Goal: Task Accomplishment & Management: Manage account settings

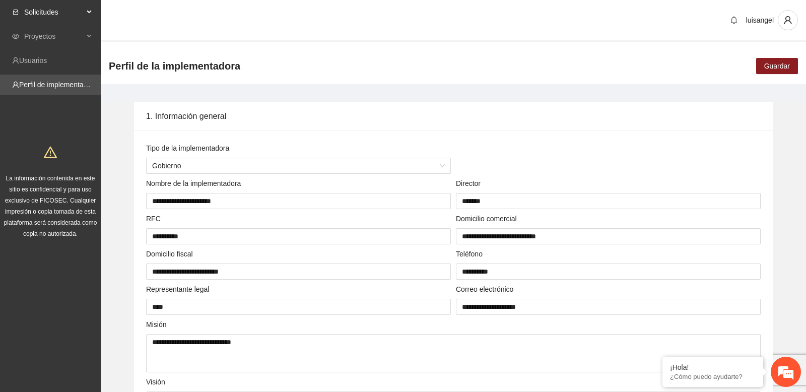
click at [91, 8] on div "Solicitudes" at bounding box center [50, 12] width 101 height 20
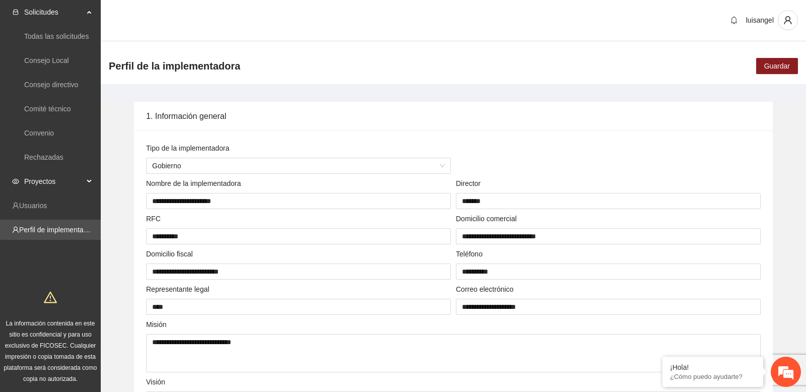
click at [94, 178] on div "Proyectos" at bounding box center [50, 181] width 101 height 20
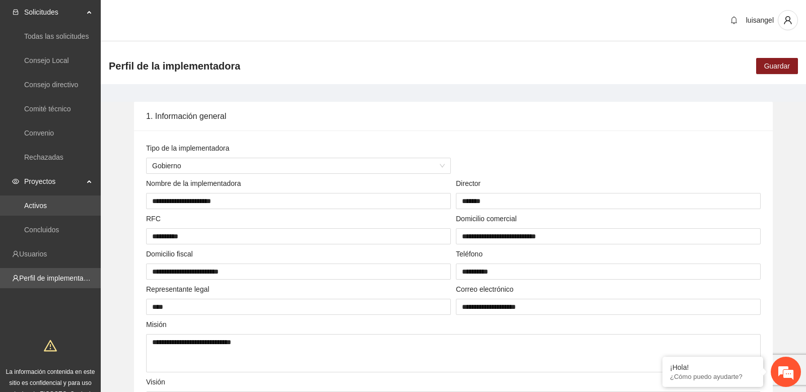
click at [47, 204] on link "Activos" at bounding box center [35, 205] width 23 height 8
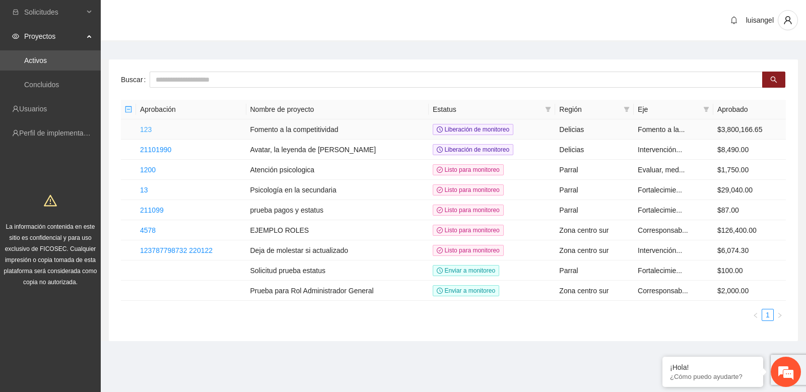
click at [148, 128] on link "123" at bounding box center [146, 129] width 12 height 8
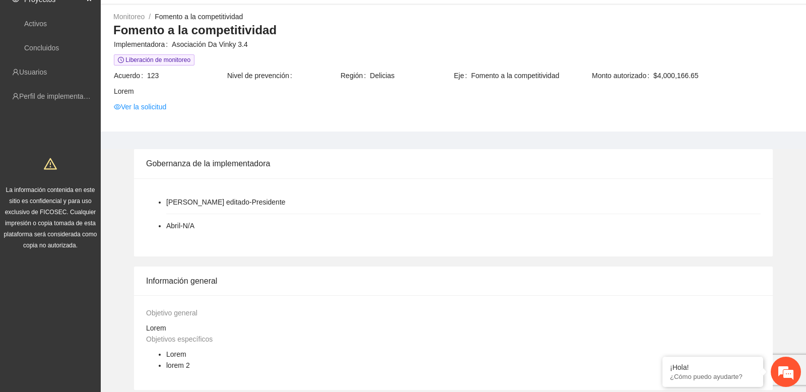
scroll to position [35, 0]
click at [161, 112] on link "Ver la solicitud" at bounding box center [140, 108] width 52 height 11
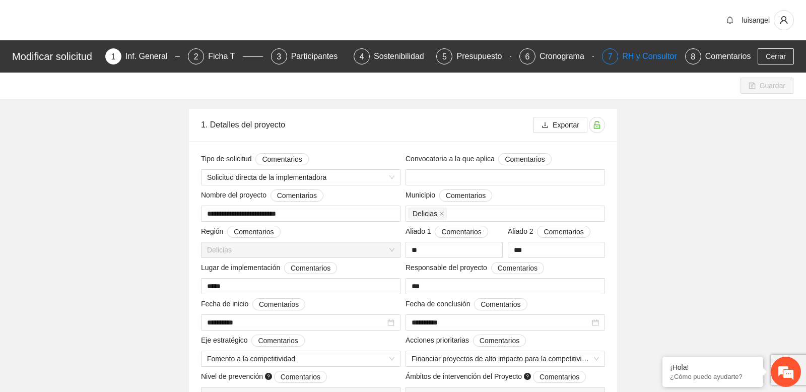
click at [635, 59] on div "RH y Consultores" at bounding box center [657, 56] width 71 height 16
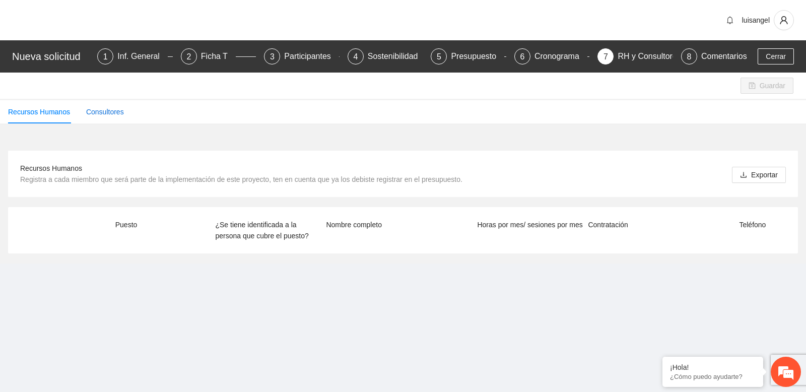
click at [118, 111] on div "Consultores" at bounding box center [105, 111] width 38 height 11
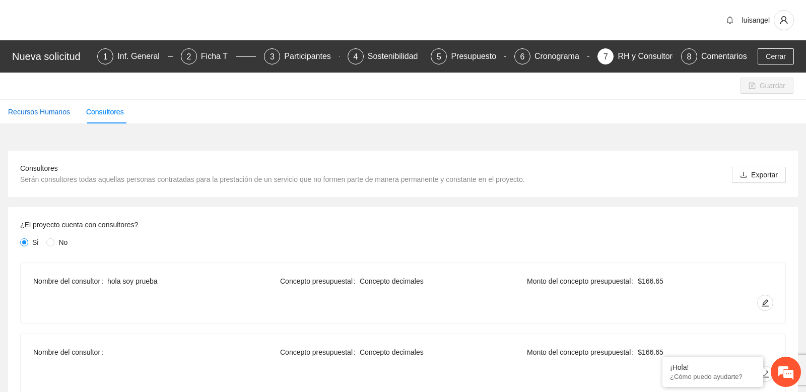
click at [64, 113] on div "Recursos Humanos" at bounding box center [39, 111] width 62 height 11
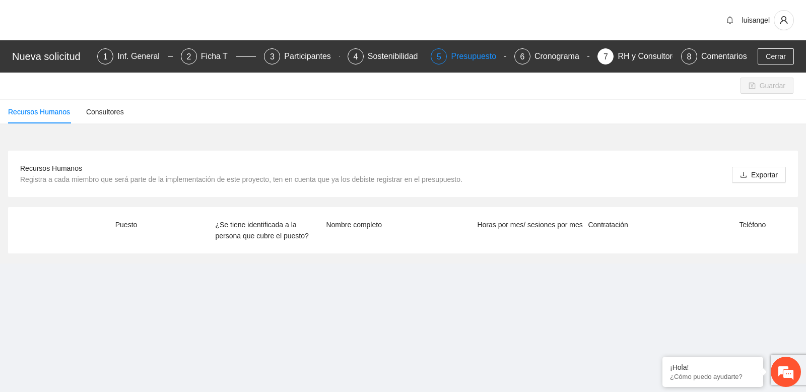
click at [447, 58] on div "5 Presupuesto" at bounding box center [469, 56] width 76 height 16
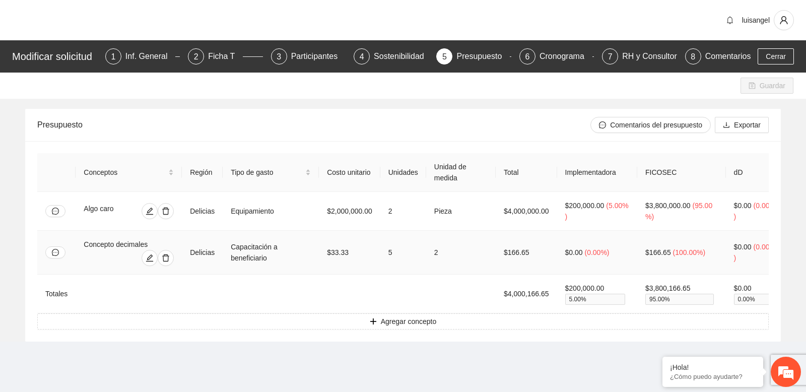
scroll to position [0, 75]
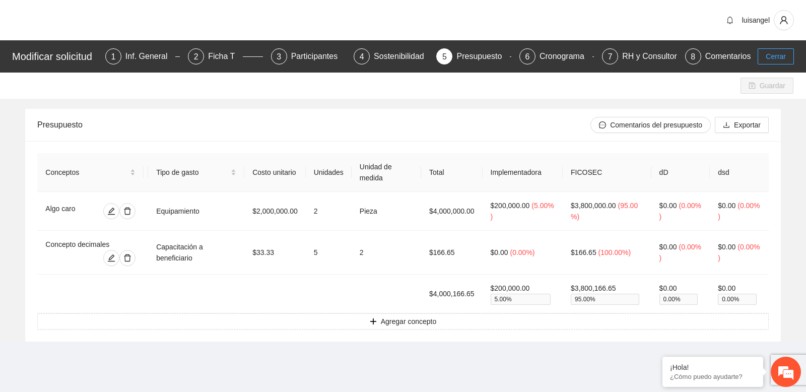
click at [769, 53] on span "Cerrar" at bounding box center [776, 56] width 20 height 11
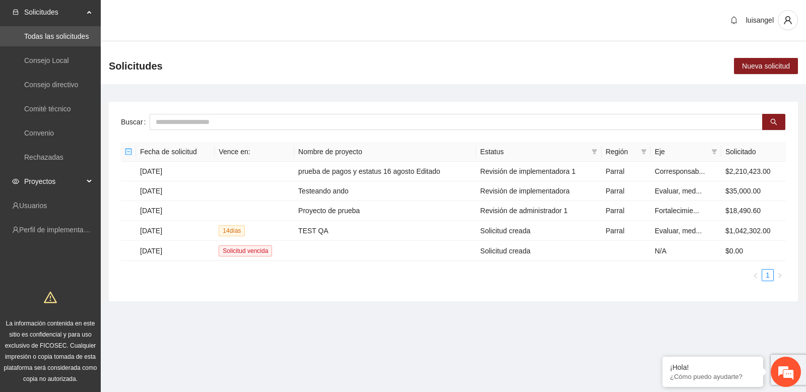
click at [87, 181] on div "Proyectos" at bounding box center [50, 181] width 101 height 20
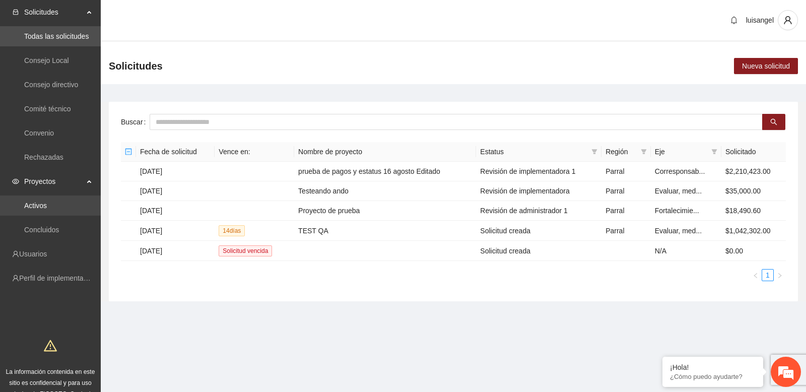
click at [47, 206] on link "Activos" at bounding box center [35, 205] width 23 height 8
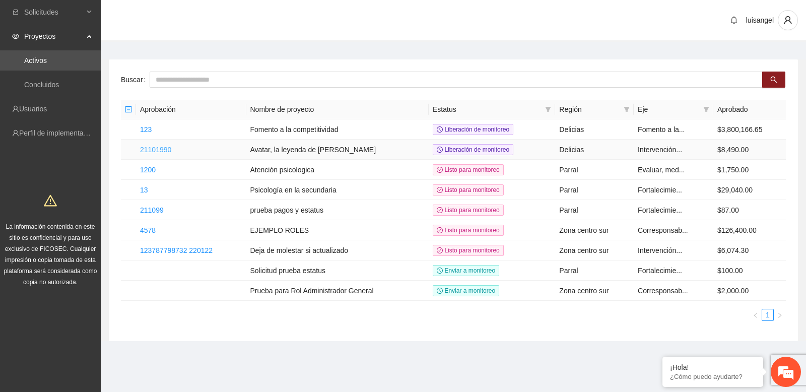
click at [158, 149] on link "21101990" at bounding box center [155, 150] width 31 height 8
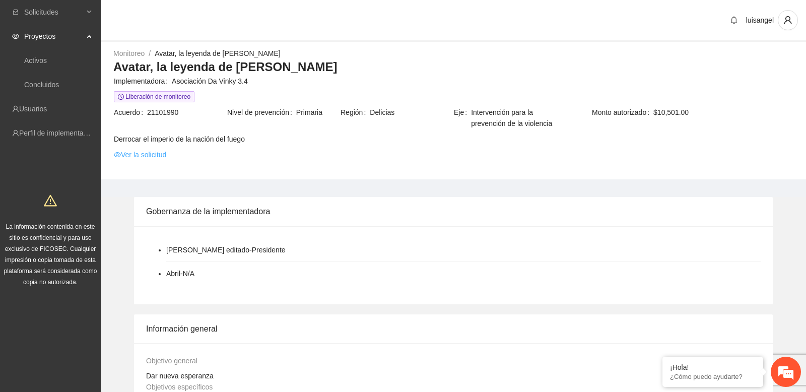
click at [160, 151] on link "Ver la solicitud" at bounding box center [140, 154] width 52 height 11
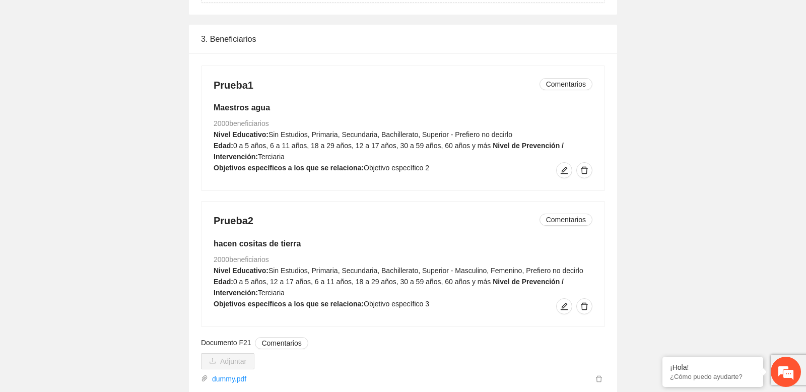
scroll to position [1329, 0]
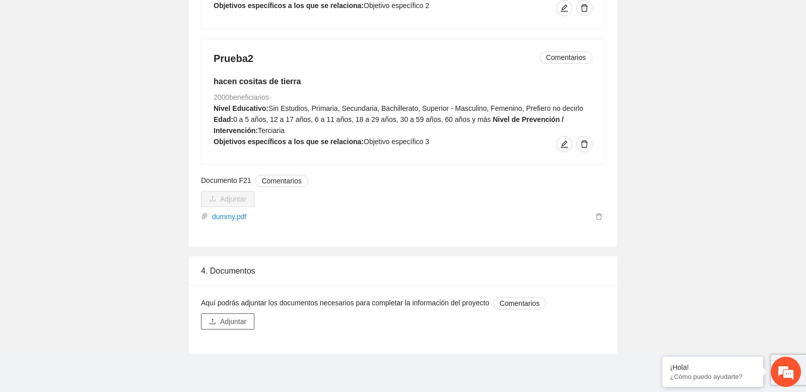
click at [234, 224] on span "Adjuntar" at bounding box center [233, 321] width 26 height 11
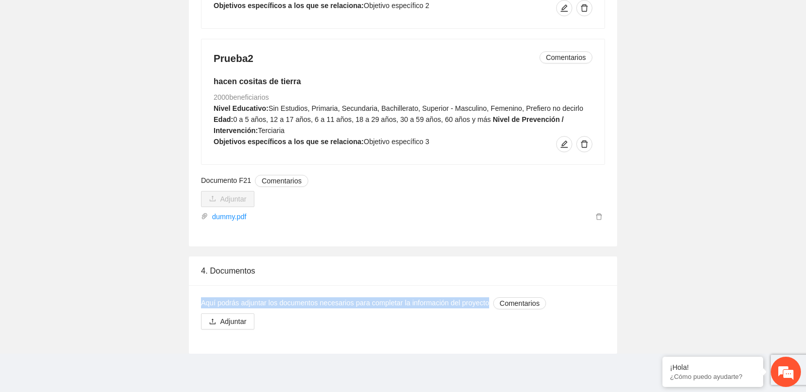
drag, startPoint x: 202, startPoint y: 303, endPoint x: 500, endPoint y: 306, distance: 297.7
click at [500, 224] on span "Aquí podrás adjuntar los documentos necesarios para completar la información de…" at bounding box center [373, 303] width 345 height 12
copy span "Aquí podrás adjuntar los documentos necesarios para completar la información de…"
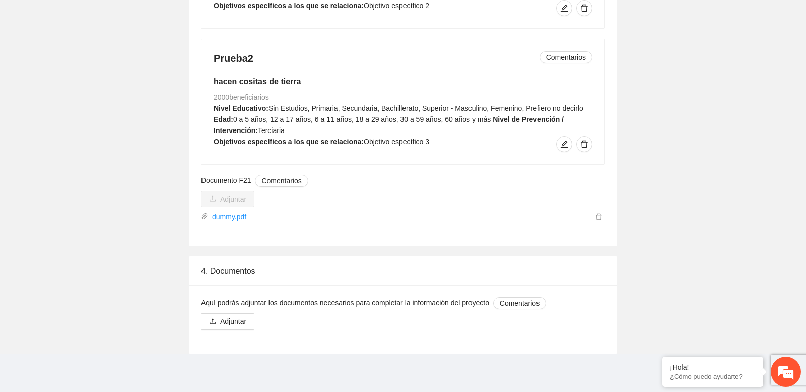
click at [202, 224] on div "Aquí podrás adjuntar los documentos necesarios para completar la información de…" at bounding box center [403, 319] width 428 height 69
click at [224, 224] on span "Aquí podrás adjuntar los documentos necesarios para completar la información de…" at bounding box center [373, 303] width 345 height 12
click at [493, 224] on button "Comentarios" at bounding box center [519, 303] width 53 height 12
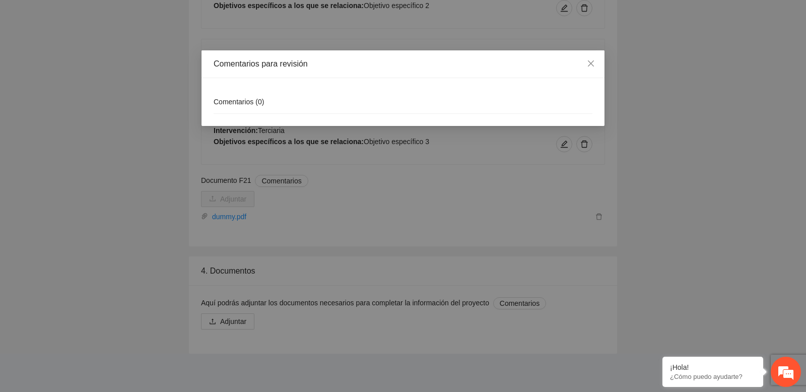
click at [224, 224] on div "Comentarios para revisión Comentarios ( 0 )" at bounding box center [403, 196] width 806 height 392
click at [591, 62] on icon "close" at bounding box center [591, 63] width 8 height 8
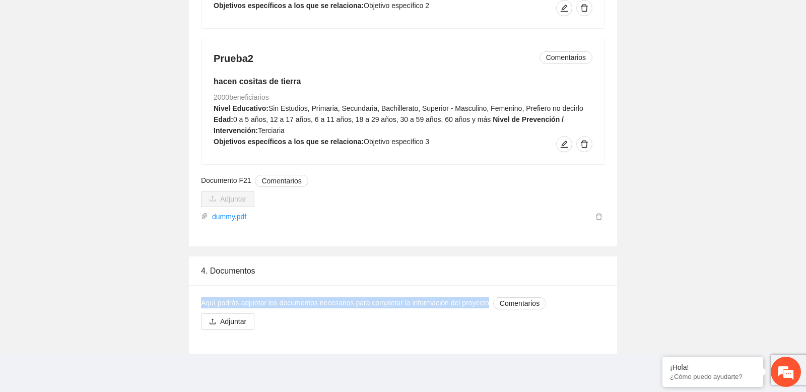
drag, startPoint x: 201, startPoint y: 303, endPoint x: 500, endPoint y: 305, distance: 298.2
click at [500, 224] on span "Aquí podrás adjuntar los documentos necesarios para completar la información de…" at bounding box center [373, 303] width 345 height 12
copy span "Aquí podrás adjuntar los documentos necesarios para completar la información de…"
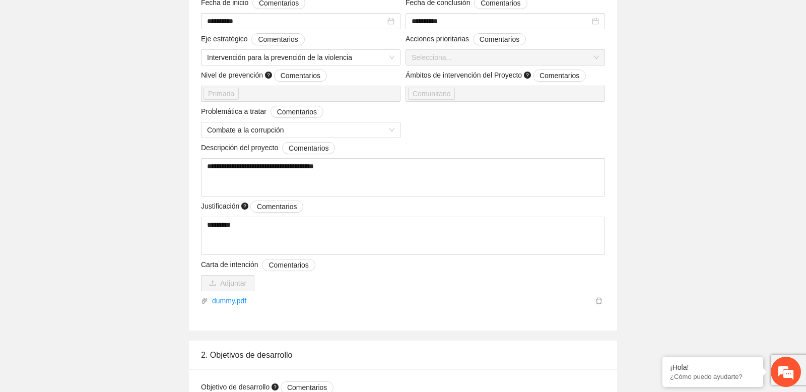
scroll to position [0, 0]
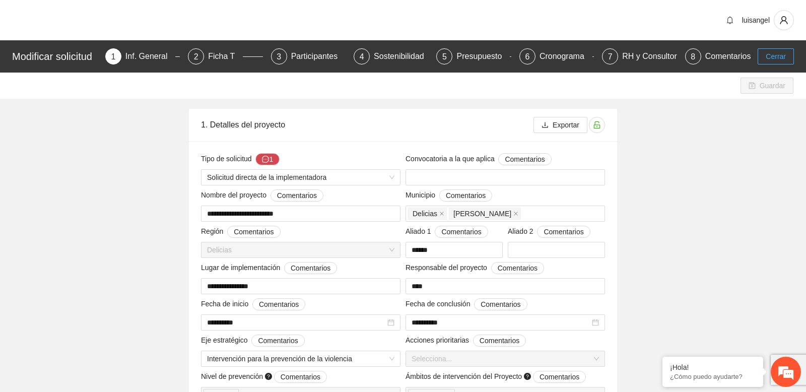
click at [773, 58] on span "Cerrar" at bounding box center [776, 56] width 20 height 11
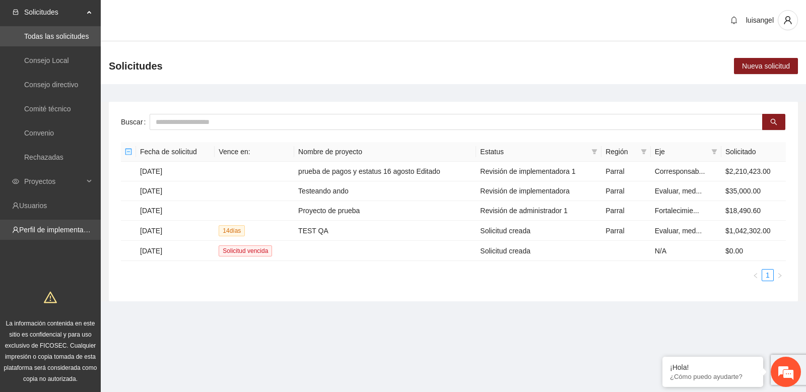
click at [70, 224] on link "Perfil de implementadora" at bounding box center [58, 230] width 79 height 8
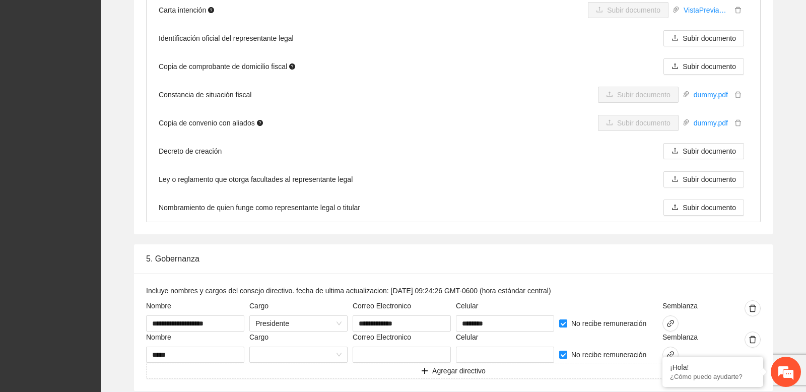
scroll to position [1744, 0]
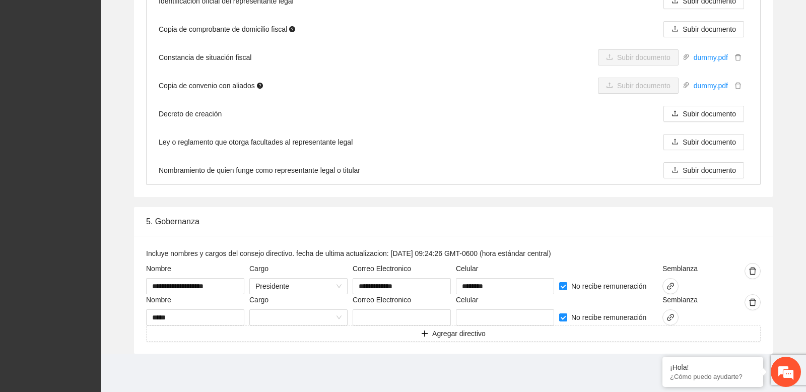
click at [686, 224] on label "Semblanza" at bounding box center [679, 268] width 35 height 11
copy label "Semblanza"
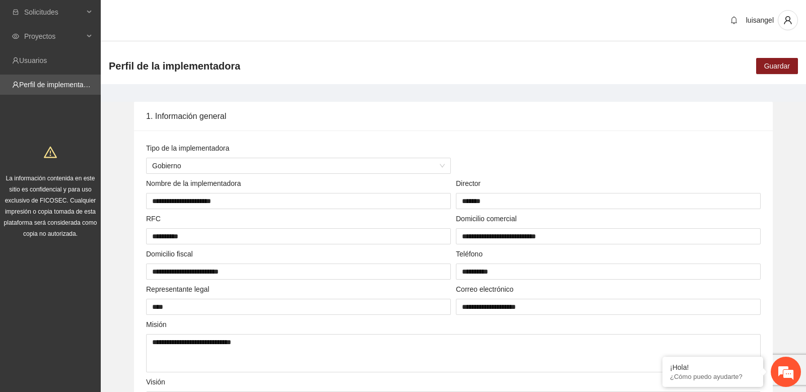
click at [466, 152] on div "Tipo de la implementadora" at bounding box center [608, 158] width 310 height 31
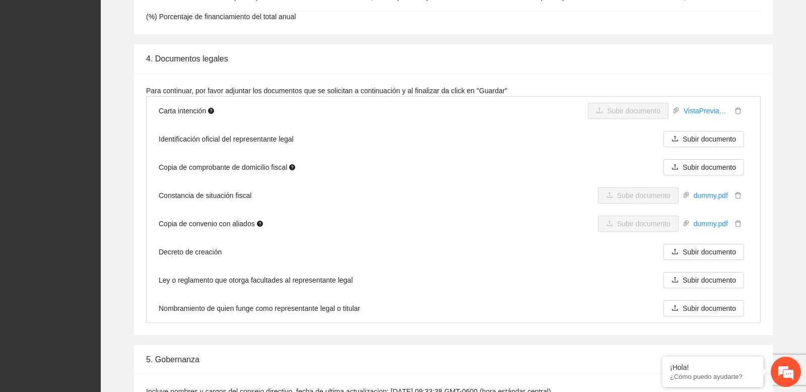
scroll to position [1744, 0]
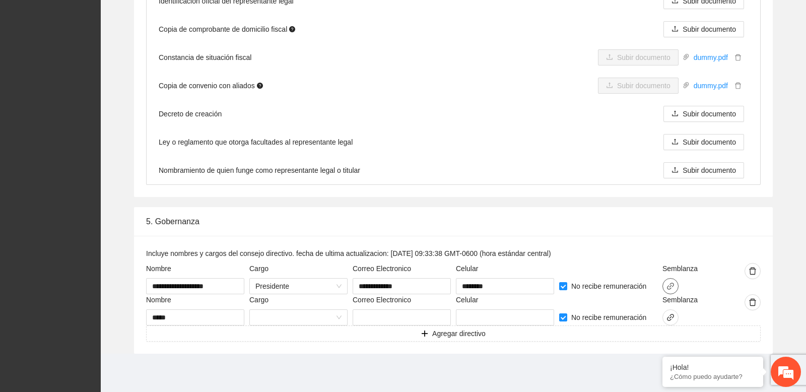
click at [671, 284] on icon "link" at bounding box center [670, 286] width 8 height 8
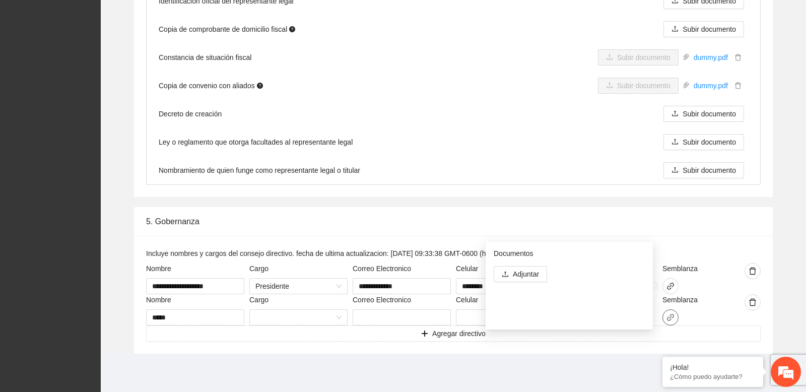
click at [671, 317] on icon "link" at bounding box center [670, 317] width 8 height 8
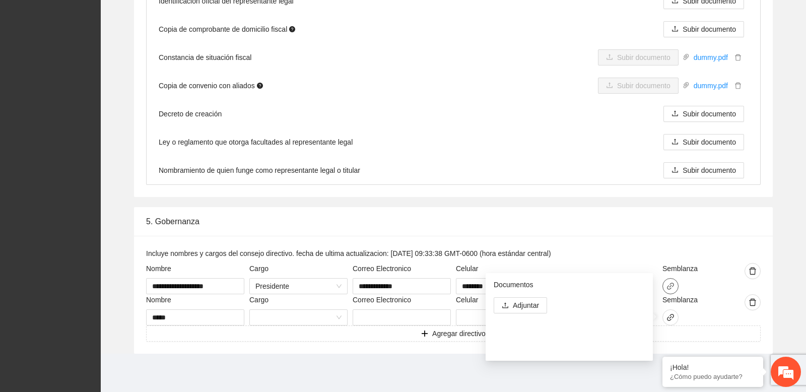
click at [670, 285] on icon "link" at bounding box center [670, 286] width 8 height 8
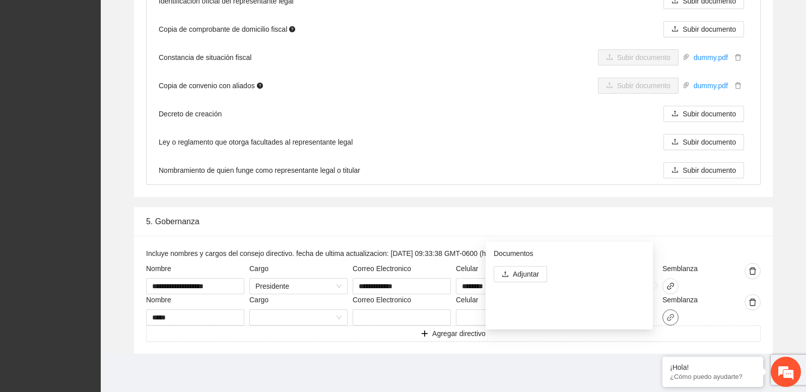
click at [670, 315] on icon "link" at bounding box center [670, 317] width 7 height 7
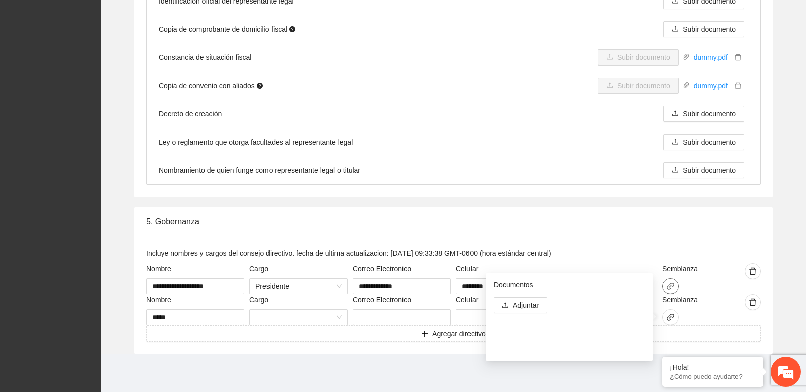
click at [667, 289] on icon "link" at bounding box center [670, 286] width 8 height 8
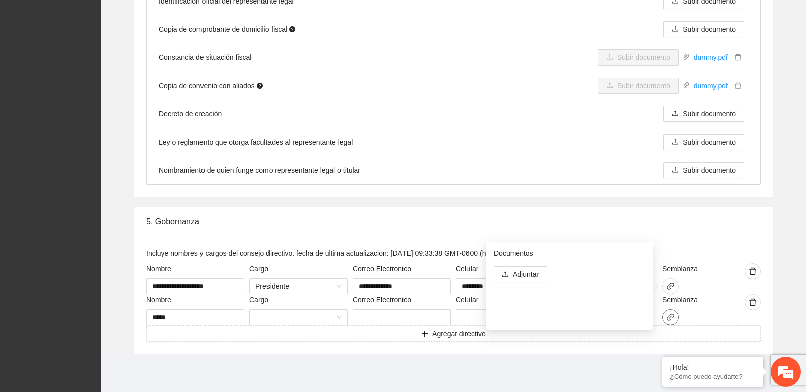
click at [671, 314] on icon "link" at bounding box center [670, 317] width 8 height 8
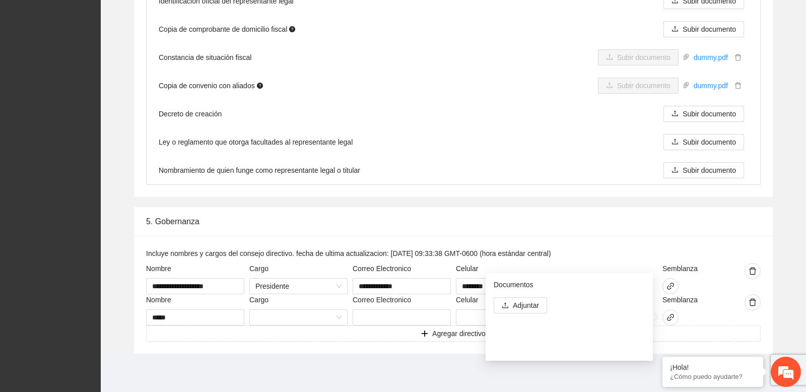
click at [649, 244] on div "**********" at bounding box center [453, 295] width 639 height 118
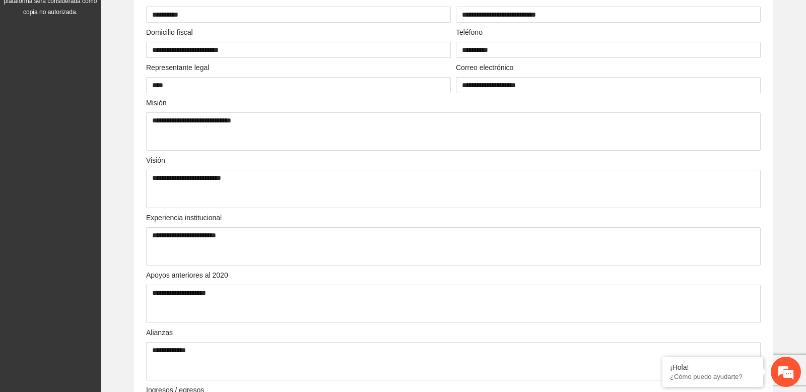
scroll to position [0, 0]
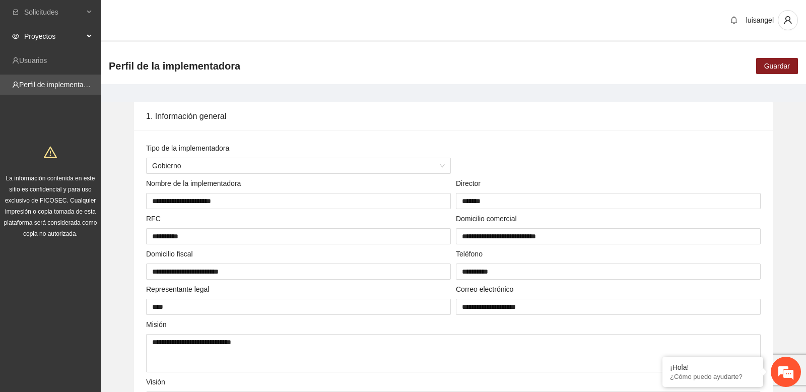
click at [89, 33] on div "Proyectos" at bounding box center [50, 36] width 101 height 20
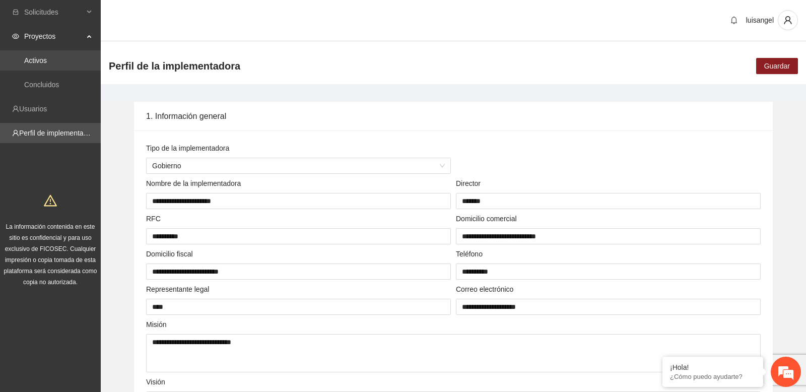
click at [47, 56] on link "Activos" at bounding box center [35, 60] width 23 height 8
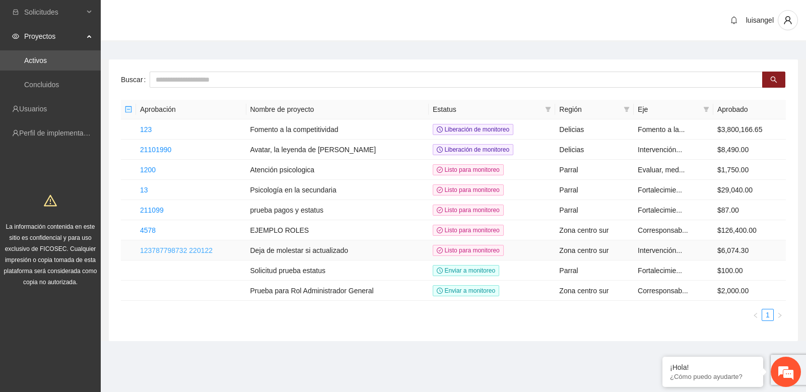
click at [158, 249] on link "123787798732 220122" at bounding box center [176, 250] width 73 height 8
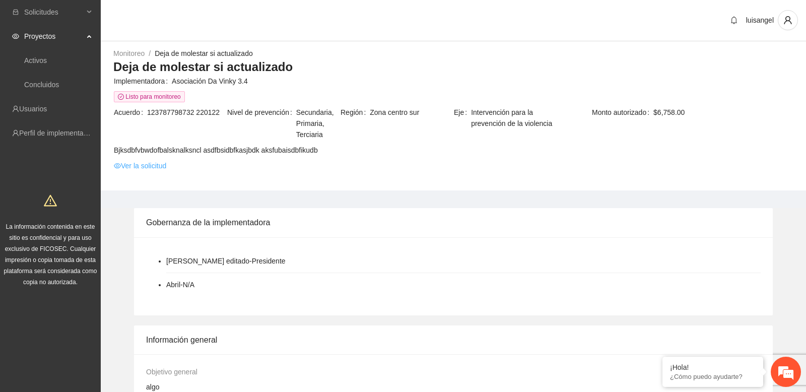
click at [158, 166] on link "Ver la solicitud" at bounding box center [140, 165] width 52 height 11
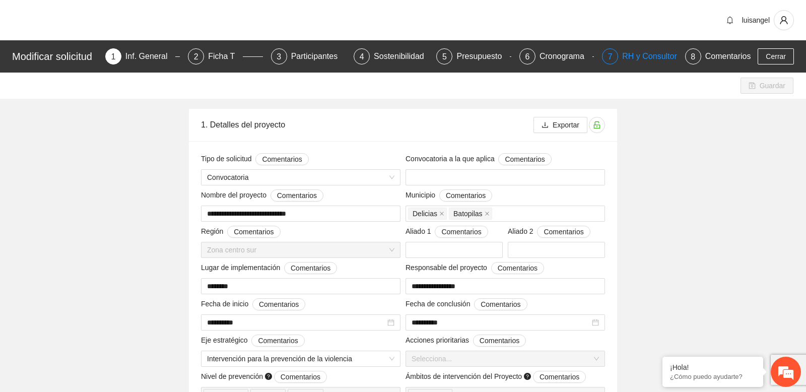
click at [638, 57] on div "RH y Consultores" at bounding box center [657, 56] width 71 height 16
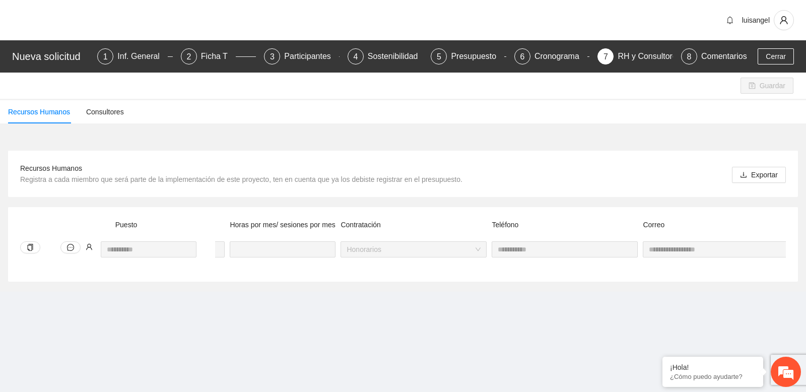
scroll to position [0, 389]
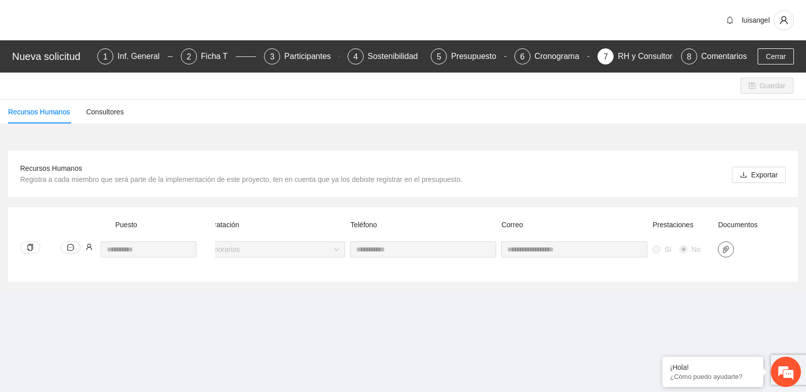
click at [724, 251] on icon "paper-clip" at bounding box center [726, 249] width 8 height 8
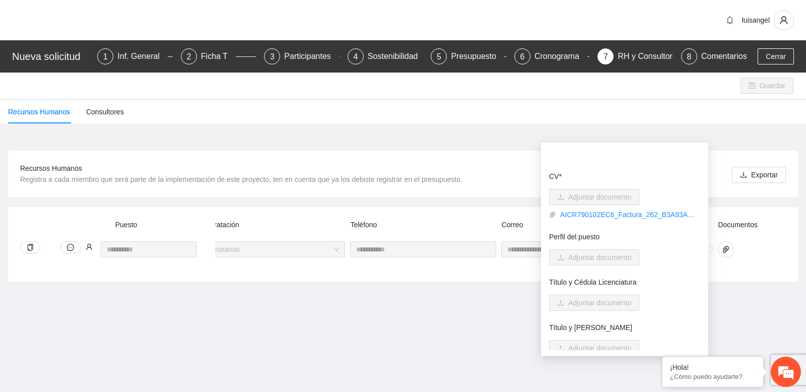
click at [507, 201] on div "**********" at bounding box center [403, 216] width 790 height 131
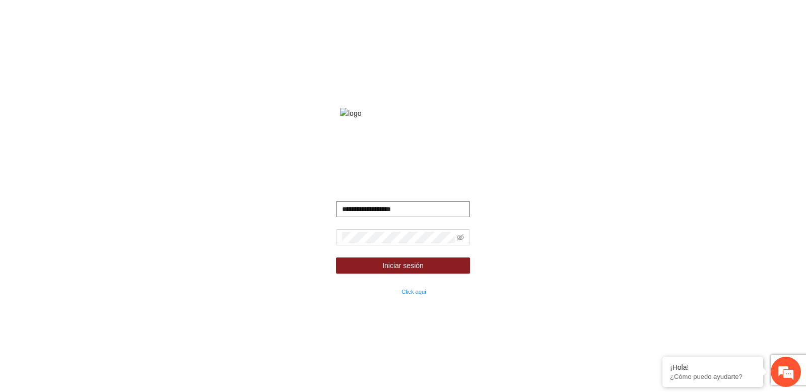
click at [386, 217] on input "**********" at bounding box center [403, 209] width 134 height 16
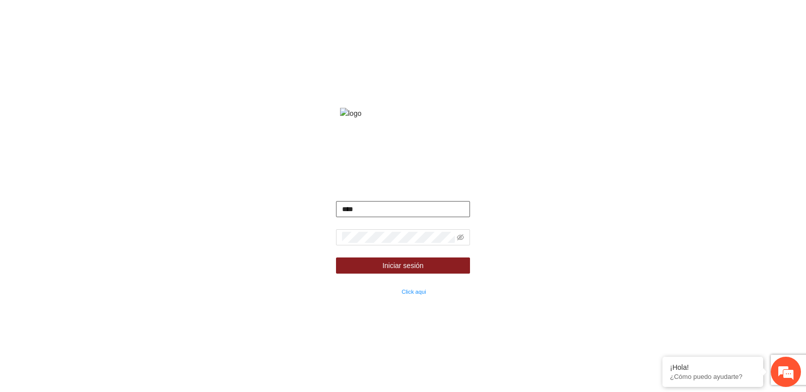
type input "**********"
click at [362, 217] on input "**********" at bounding box center [403, 209] width 134 height 16
click at [304, 255] on div "**********" at bounding box center [403, 196] width 806 height 392
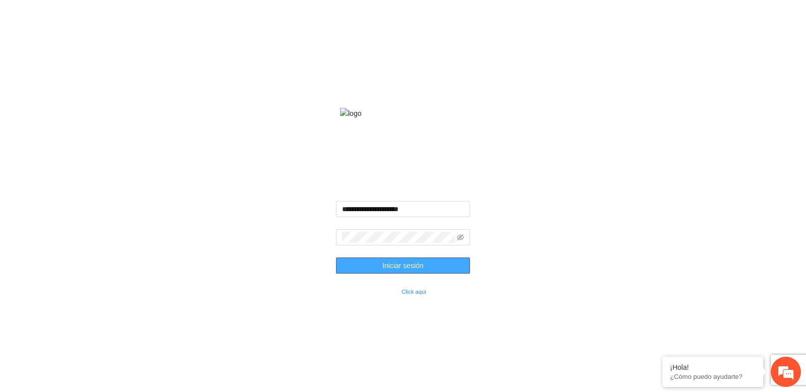
click at [364, 274] on button "Iniciar sesión" at bounding box center [403, 265] width 134 height 16
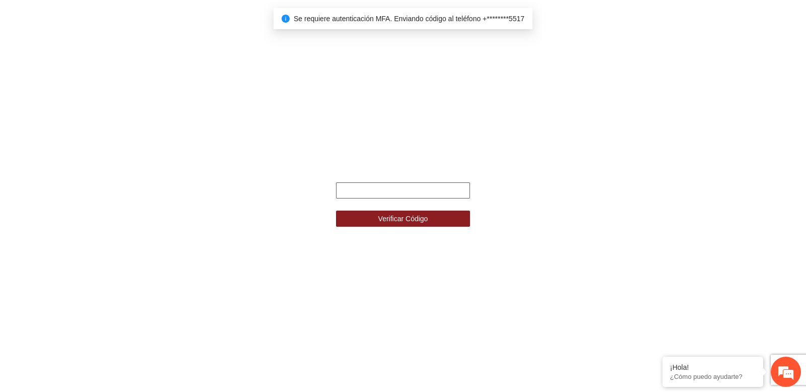
click at [395, 187] on input "text" at bounding box center [403, 190] width 134 height 16
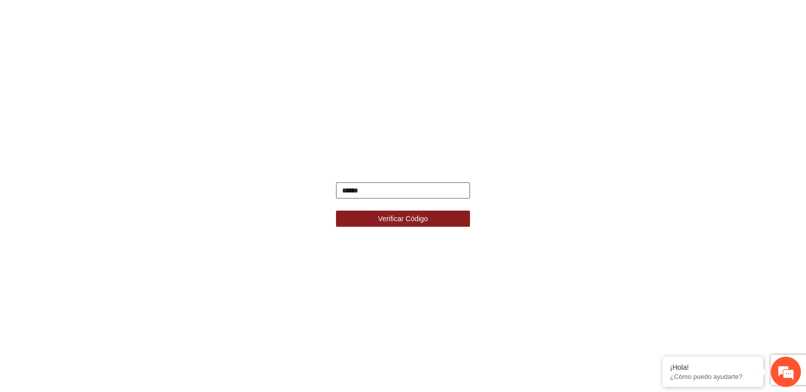
type input "******"
click at [336, 211] on button "Verificar Código" at bounding box center [403, 219] width 134 height 16
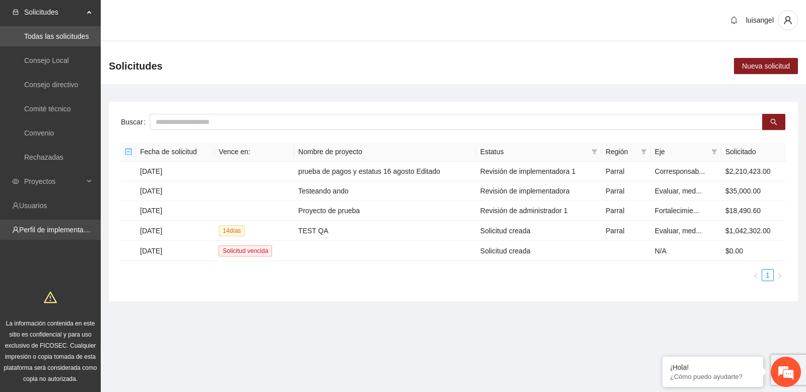
click at [49, 234] on link "Perfil de implementadora" at bounding box center [58, 230] width 79 height 8
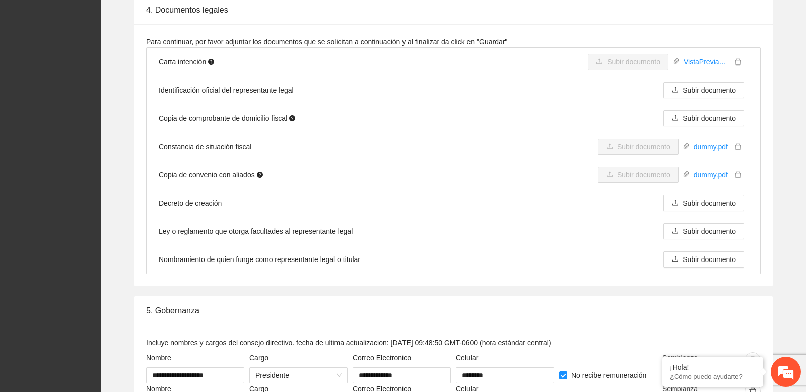
scroll to position [1744, 0]
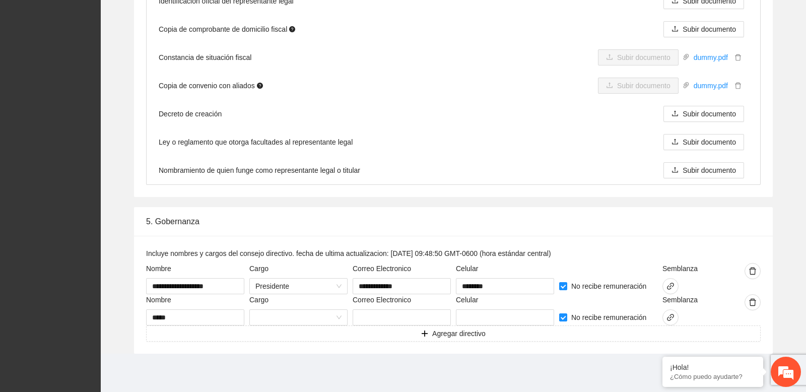
click at [440, 264] on div "Correo Electronico" at bounding box center [402, 270] width 98 height 15
click at [422, 229] on div "5. Gobernanza" at bounding box center [453, 221] width 615 height 29
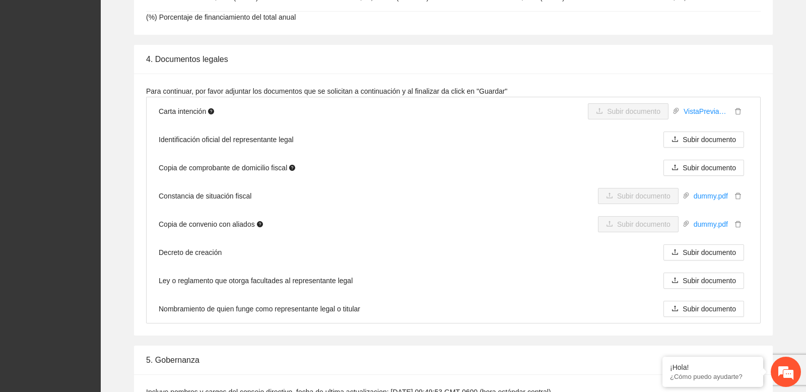
scroll to position [1744, 0]
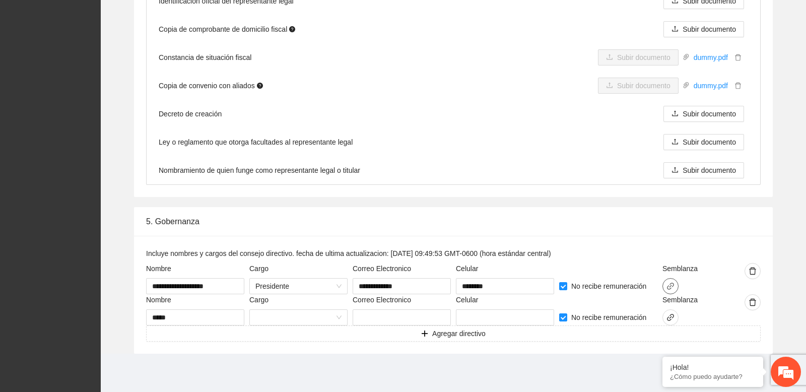
click at [673, 285] on icon "link" at bounding box center [670, 286] width 7 height 7
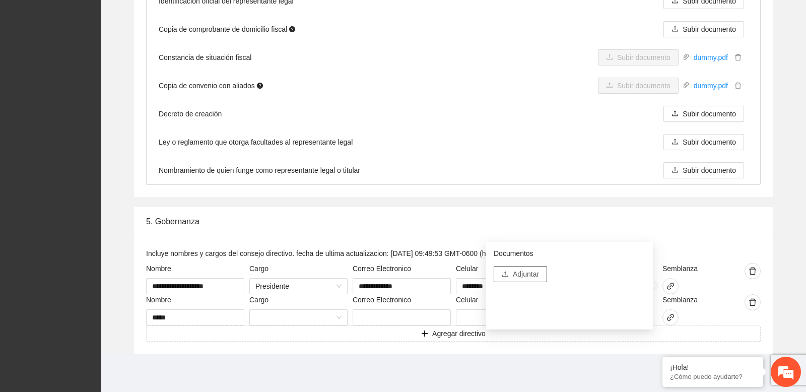
click at [532, 274] on span "Adjuntar" at bounding box center [526, 273] width 26 height 11
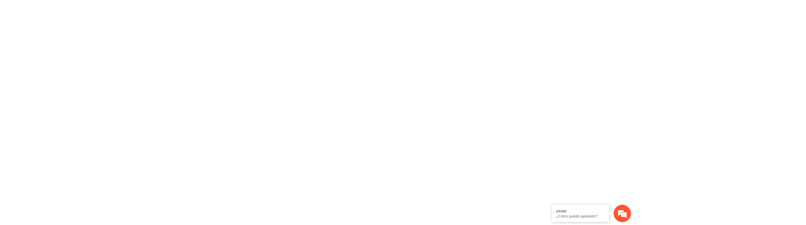
scroll to position [0, 0]
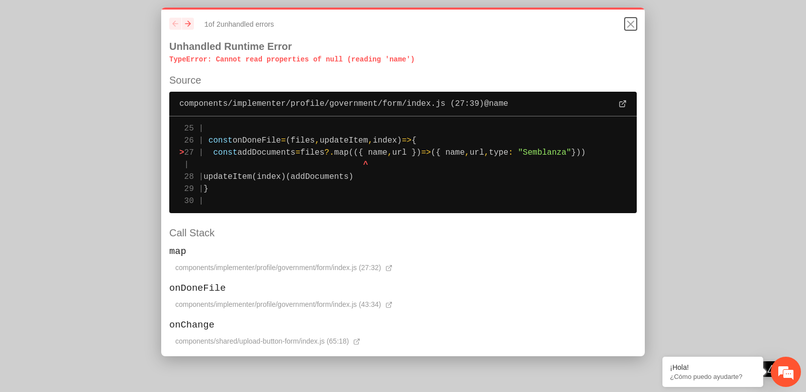
click at [630, 27] on icon "Close" at bounding box center [631, 24] width 12 height 12
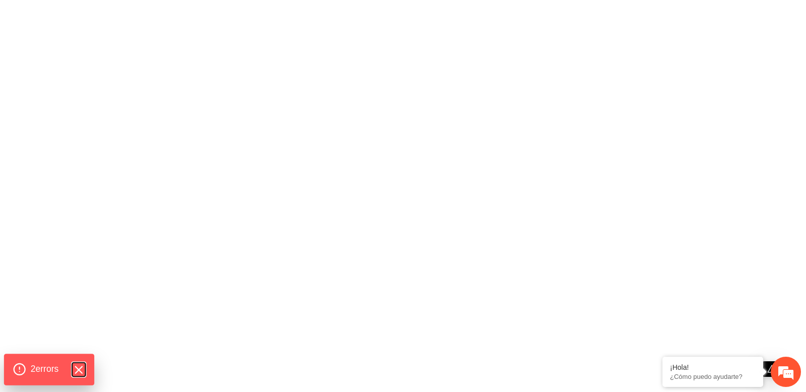
click at [80, 368] on icon "Hide Errors" at bounding box center [78, 369] width 13 height 13
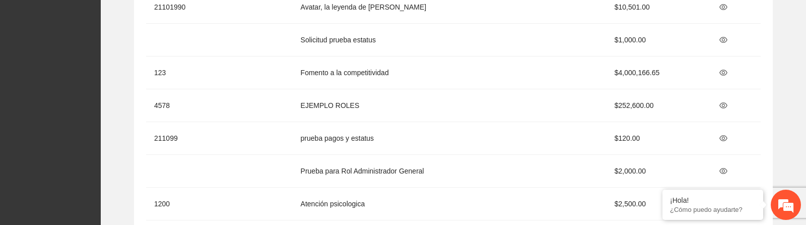
scroll to position [1912, 0]
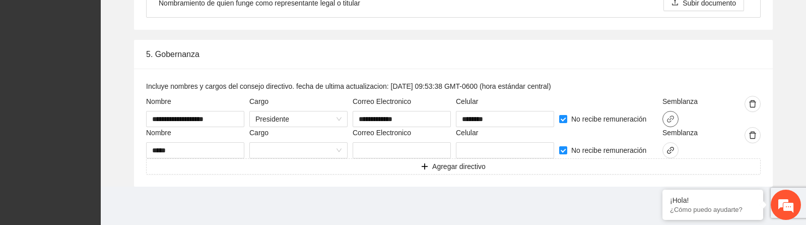
click at [670, 120] on icon "link" at bounding box center [670, 118] width 7 height 7
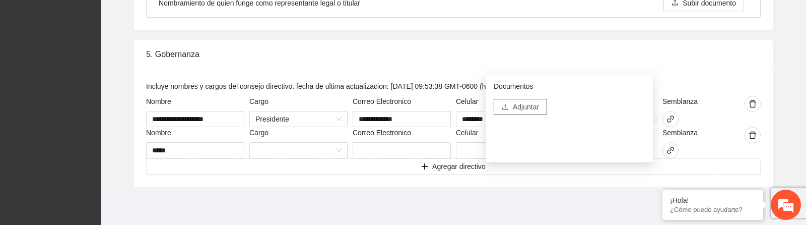
click at [525, 109] on span "Adjuntar" at bounding box center [526, 106] width 26 height 11
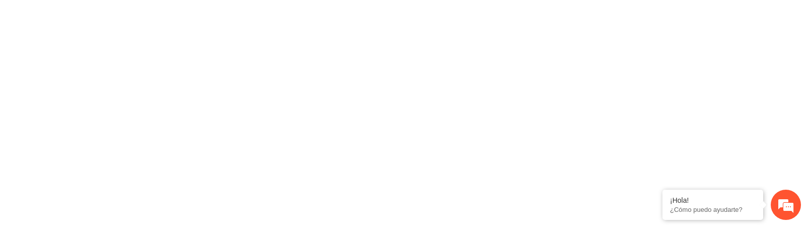
scroll to position [0, 0]
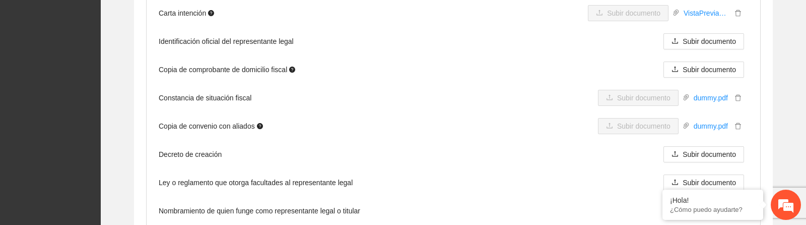
scroll to position [1912, 0]
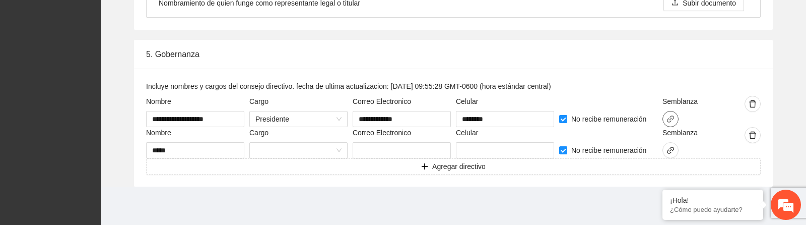
click at [668, 119] on icon "link" at bounding box center [670, 119] width 8 height 8
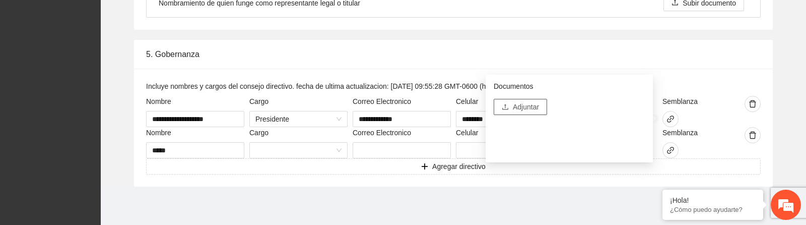
click at [527, 107] on span "Adjuntar" at bounding box center [526, 106] width 26 height 11
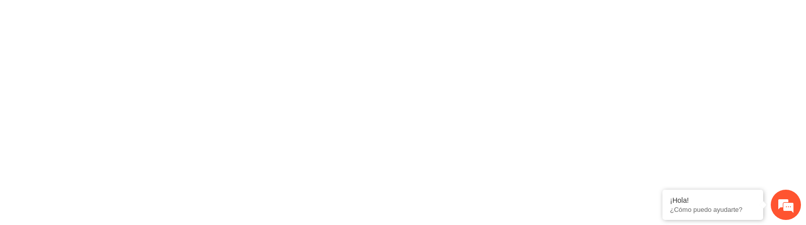
scroll to position [0, 0]
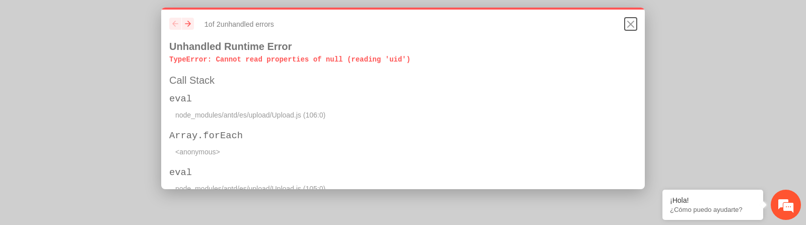
click at [633, 25] on icon "Close" at bounding box center [631, 24] width 12 height 12
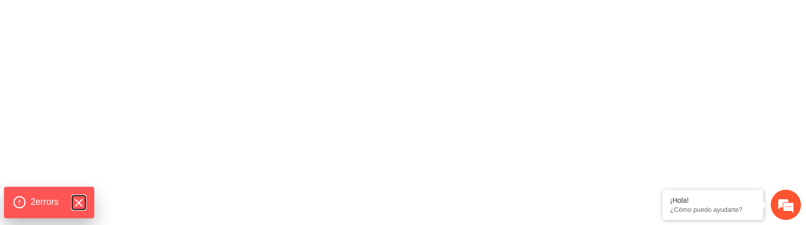
click at [84, 202] on icon "Hide Errors" at bounding box center [78, 202] width 13 height 13
